Goal: Information Seeking & Learning: Check status

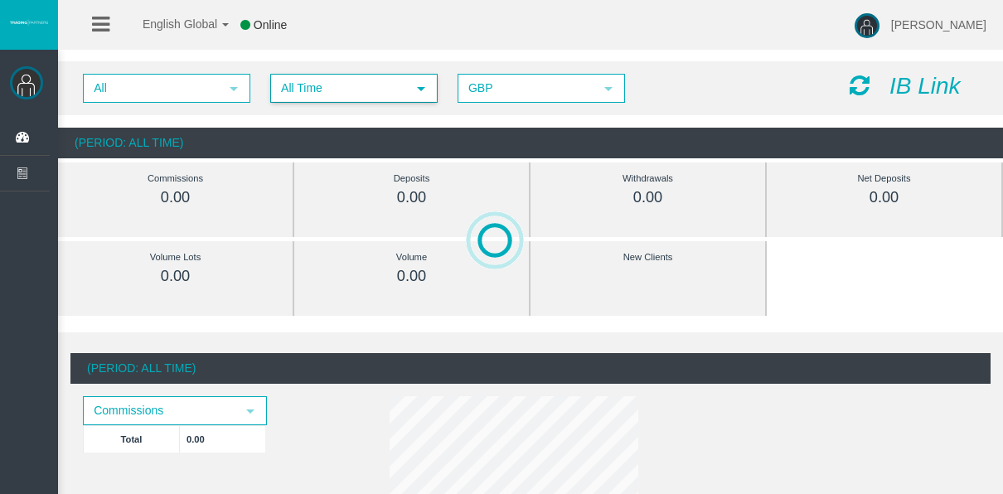
click at [356, 88] on span "All Time" at bounding box center [339, 88] width 134 height 26
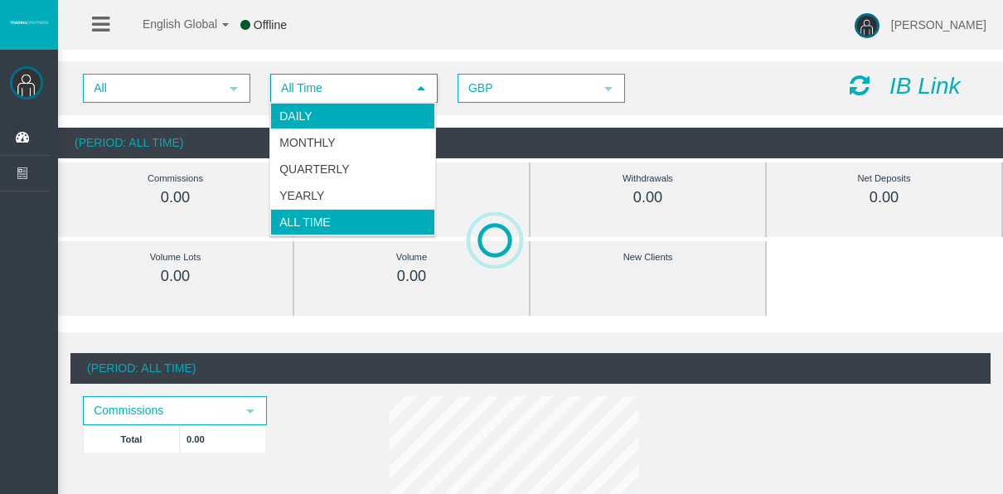
click at [347, 119] on li "Daily" at bounding box center [352, 116] width 165 height 27
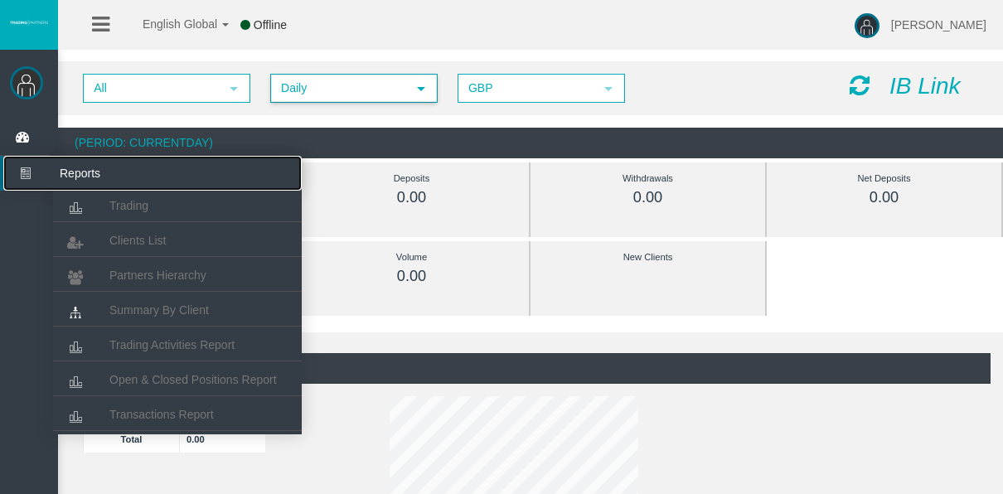
click at [32, 168] on icon at bounding box center [25, 173] width 44 height 35
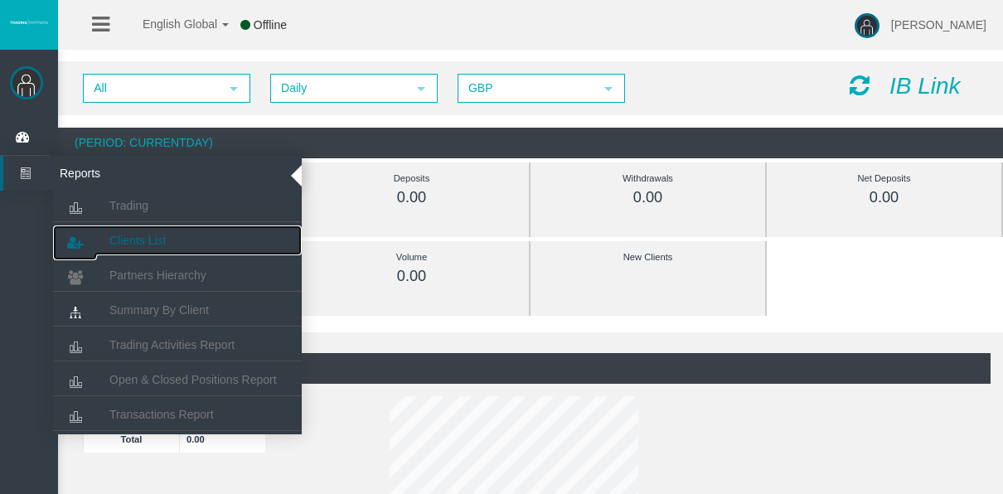
click at [133, 237] on span "Clients List" at bounding box center [137, 240] width 56 height 13
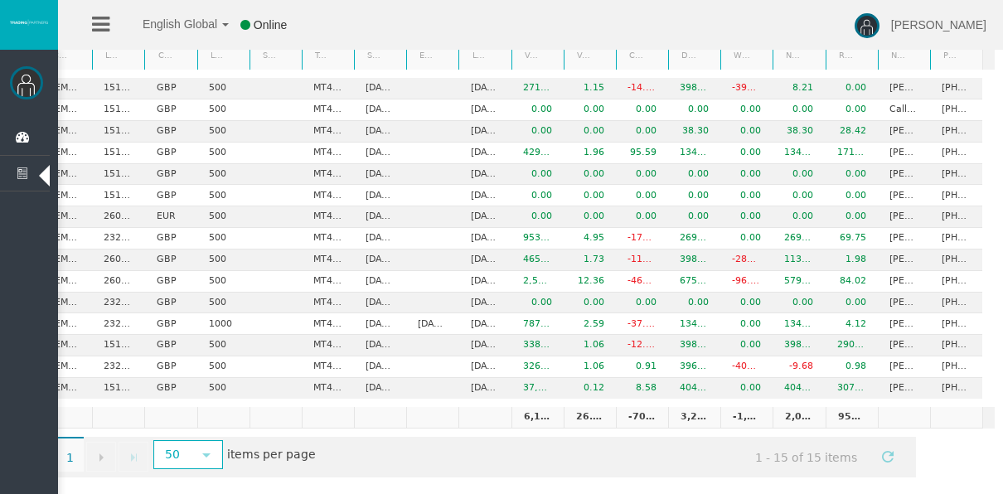
scroll to position [0, 91]
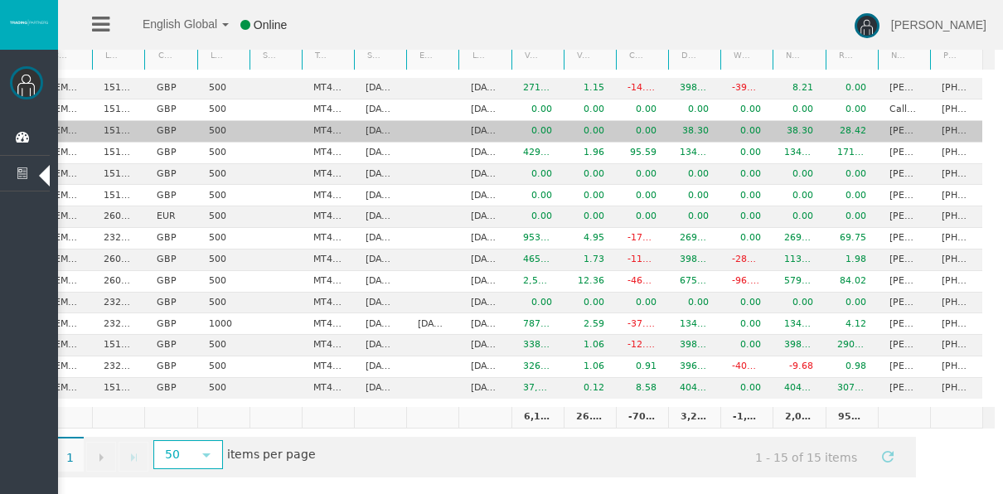
click at [888, 136] on td "Charlie Ward" at bounding box center [904, 132] width 52 height 22
drag, startPoint x: 878, startPoint y: 128, endPoint x: 913, endPoint y: 123, distance: 35.2
click at [913, 123] on td "Charlie Ward" at bounding box center [904, 132] width 52 height 22
copy td "Charlie"
